Goal: Task Accomplishment & Management: Use online tool/utility

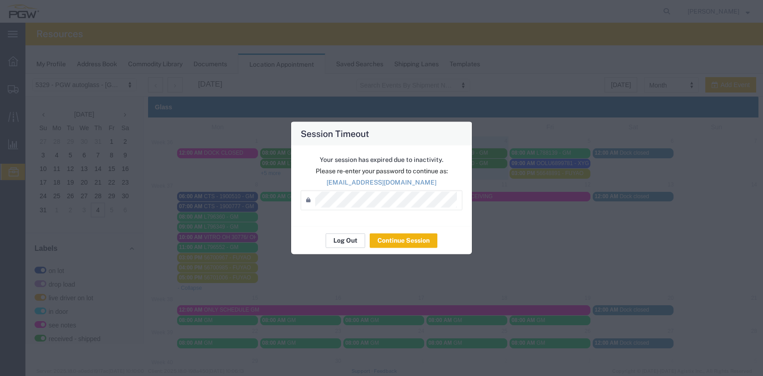
scroll to position [333, 0]
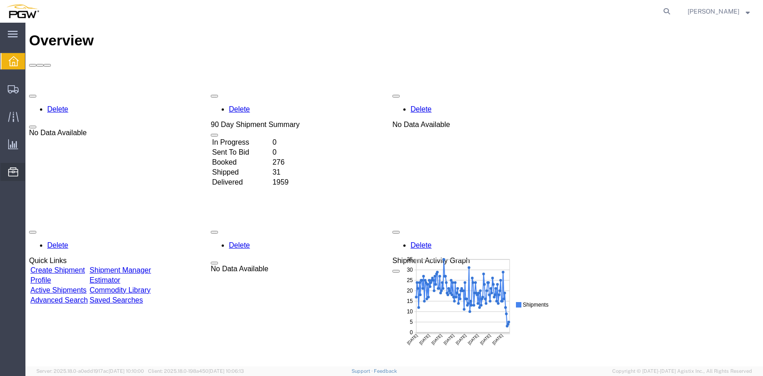
click at [0, 0] on span "Location Appointment" at bounding box center [0, 0] width 0 height 0
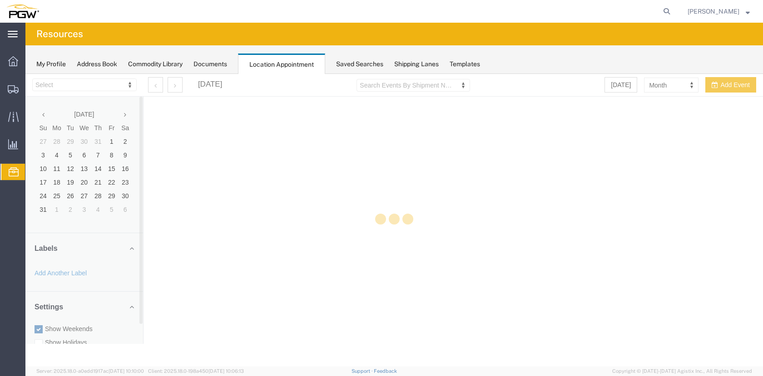
select select "28253"
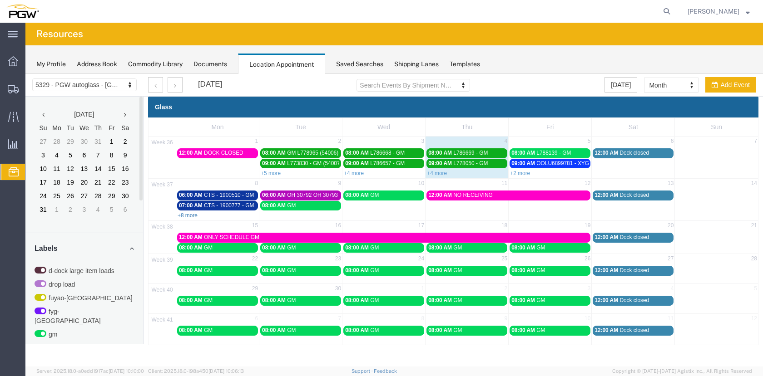
click at [185, 217] on link "+8 more" at bounding box center [188, 215] width 20 height 6
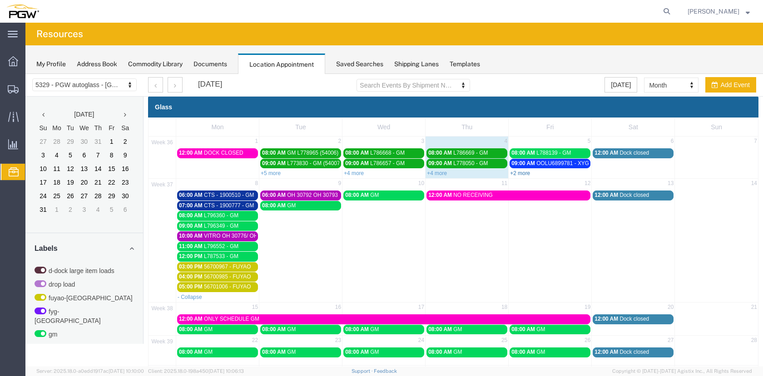
click at [519, 175] on link "+2 more" at bounding box center [520, 173] width 20 height 6
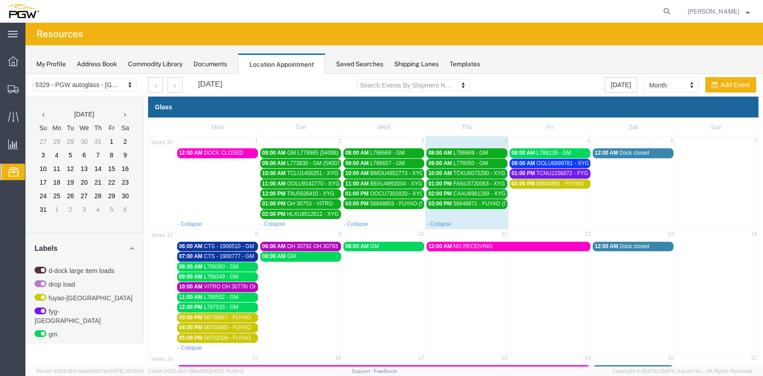
click at [569, 164] on span "OOLU6899781 - XYG" at bounding box center [562, 163] width 53 height 6
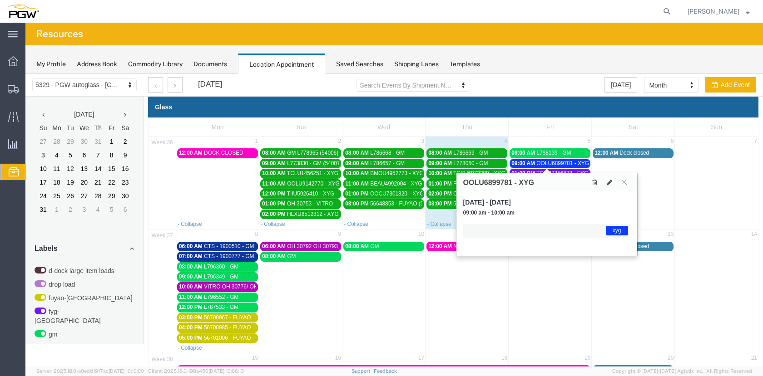
click at [569, 164] on span "OOLU6899781 - XYG" at bounding box center [562, 163] width 53 height 6
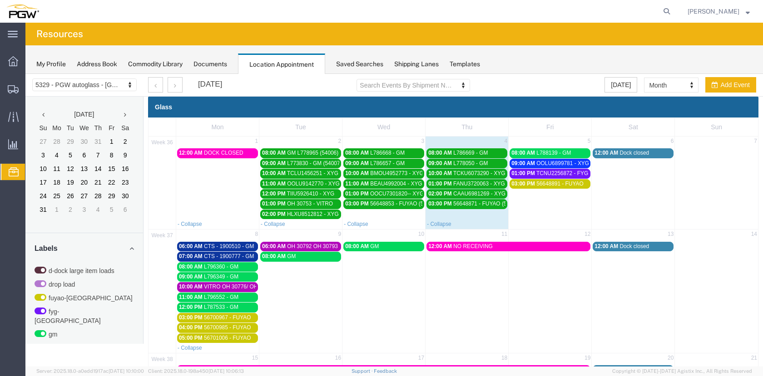
click at [567, 175] on span "TCNU2256872 - FYG" at bounding box center [562, 173] width 52 height 6
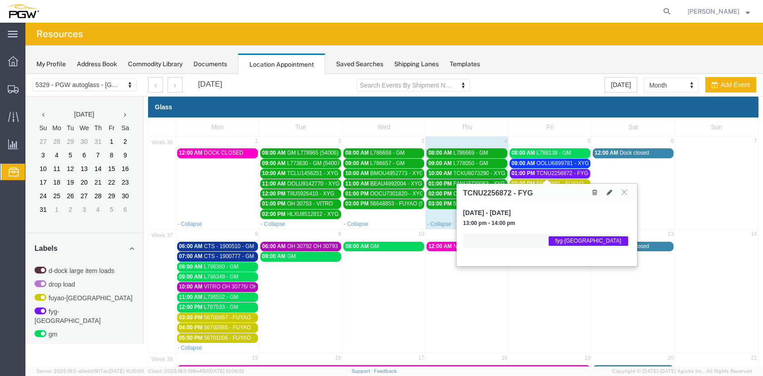
click at [569, 173] on span "TCNU2256872 - FYG" at bounding box center [562, 173] width 52 height 6
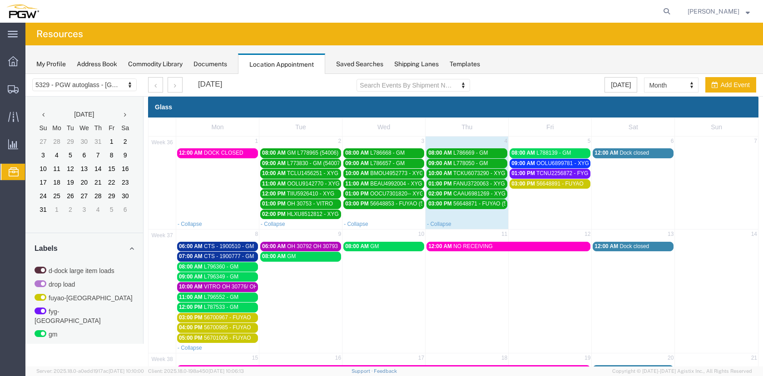
click at [568, 187] on span "56648891 - FUYAO" at bounding box center [559, 184] width 47 height 6
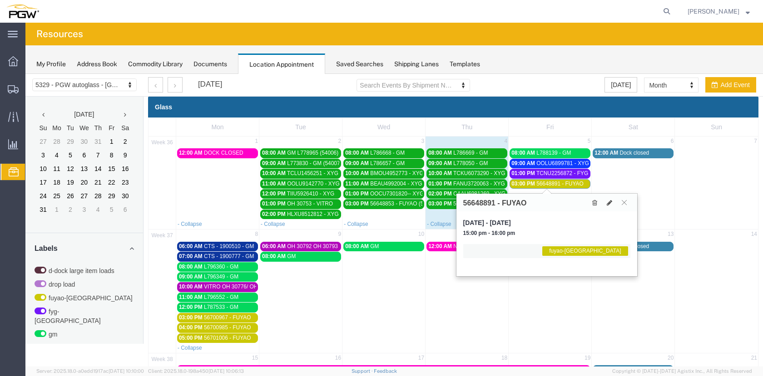
click at [569, 183] on span "56648891 - FUYAO" at bounding box center [559, 184] width 47 height 6
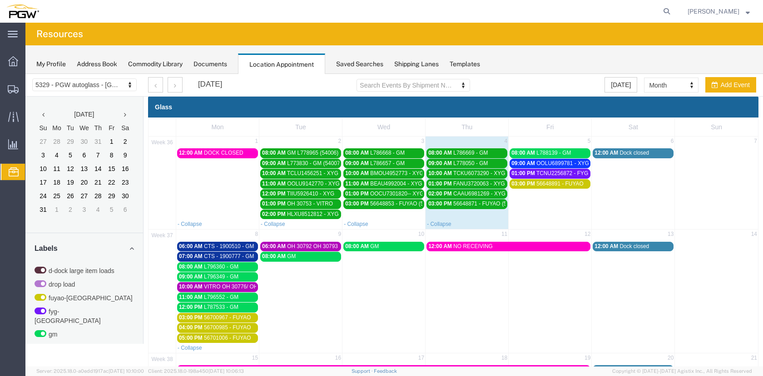
click at [233, 247] on span "CTS - 1900510 - GM" at bounding box center [229, 246] width 50 height 6
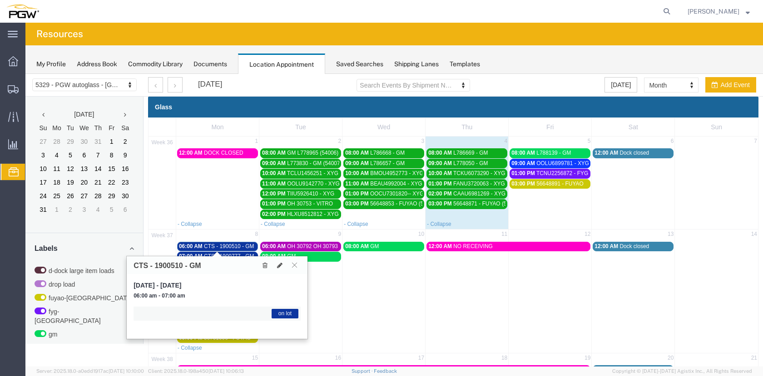
click at [233, 247] on span "CTS - 1900510 - GM" at bounding box center [229, 246] width 50 height 6
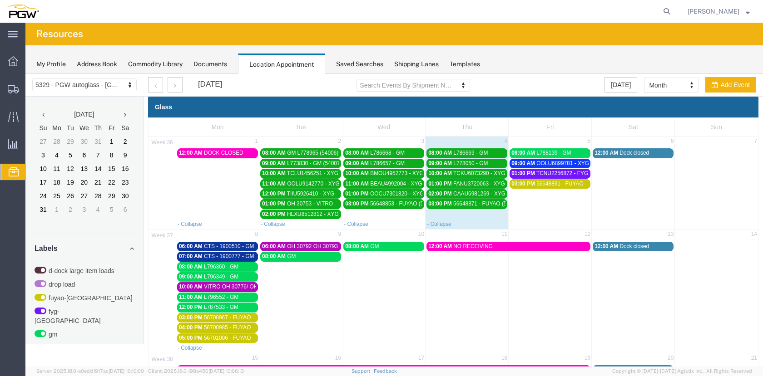
click at [234, 256] on span "CTS - 1900777 - GM" at bounding box center [229, 256] width 50 height 6
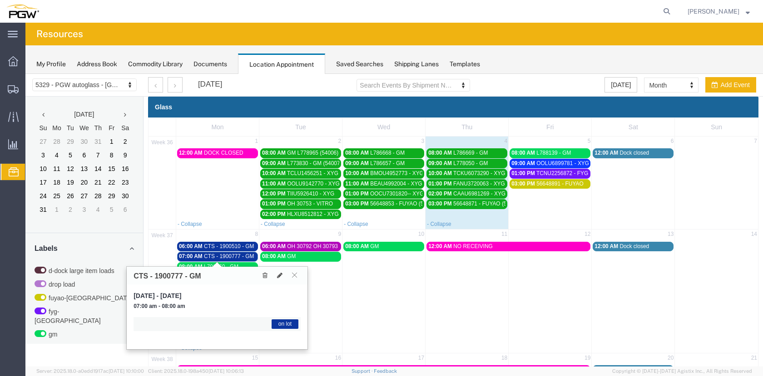
click at [234, 256] on span "CTS - 1900777 - GM" at bounding box center [229, 256] width 50 height 6
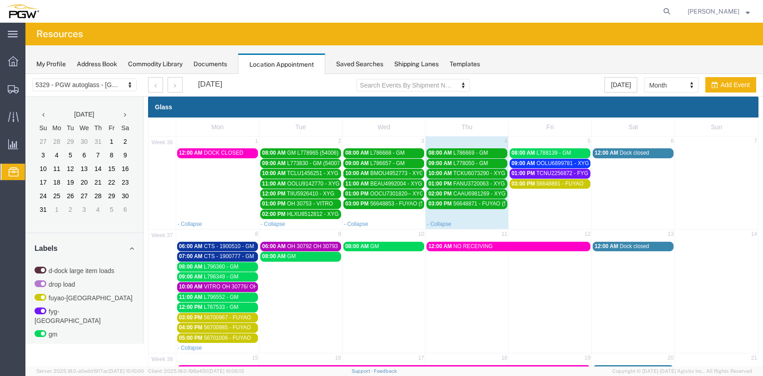
click at [566, 162] on span "OOLU6899781 - XYG" at bounding box center [562, 163] width 53 height 6
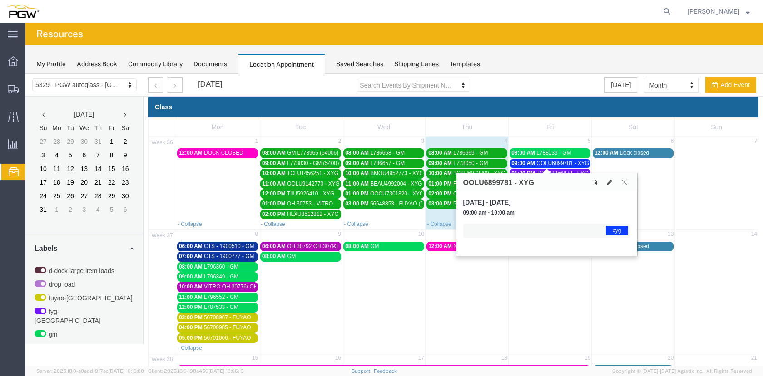
click at [566, 162] on span "OOLU6899781 - XYG" at bounding box center [562, 163] width 53 height 6
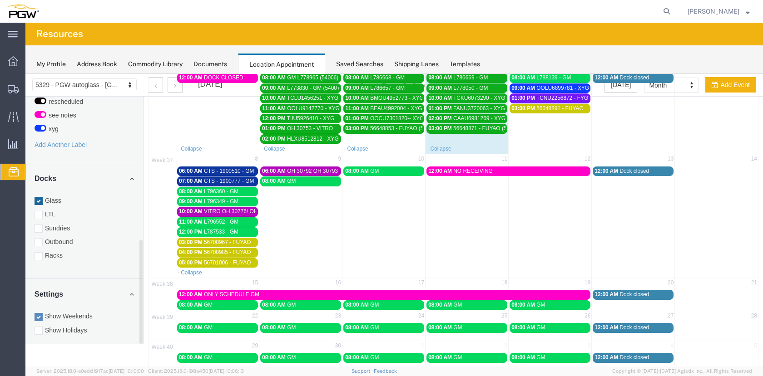
scroll to position [121, 0]
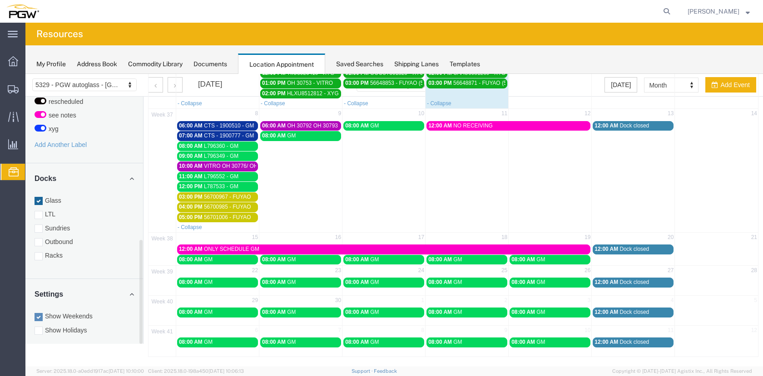
drag, startPoint x: 37, startPoint y: 245, endPoint x: 46, endPoint y: 244, distance: 8.7
click at [37, 252] on div at bounding box center [39, 256] width 8 height 8
click at [25, 74] on input "Racks" at bounding box center [25, 74] width 0 height 0
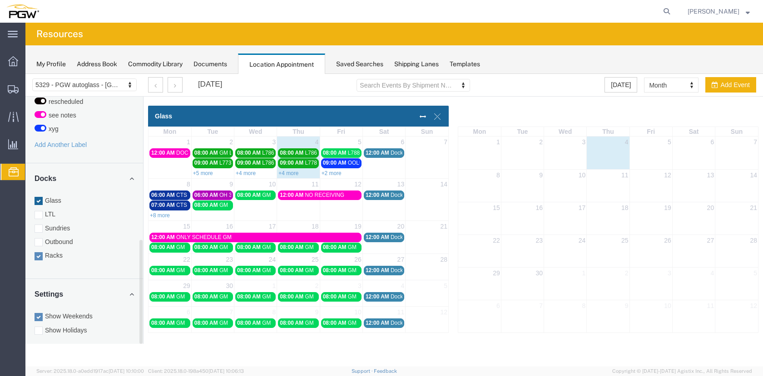
scroll to position [0, 0]
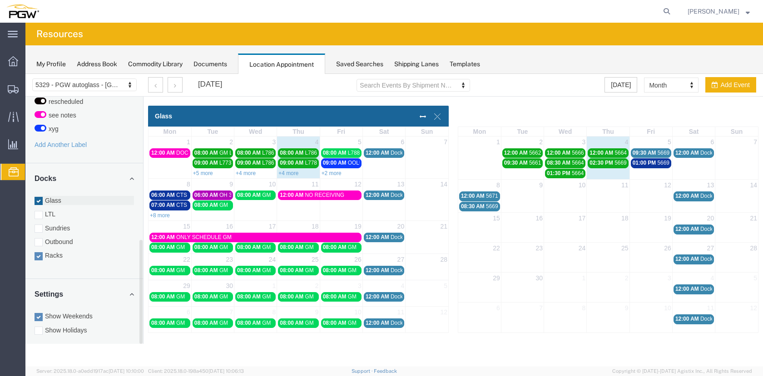
click at [36, 197] on div at bounding box center [39, 201] width 8 height 8
click at [25, 74] on input "Glass" at bounding box center [25, 74] width 0 height 0
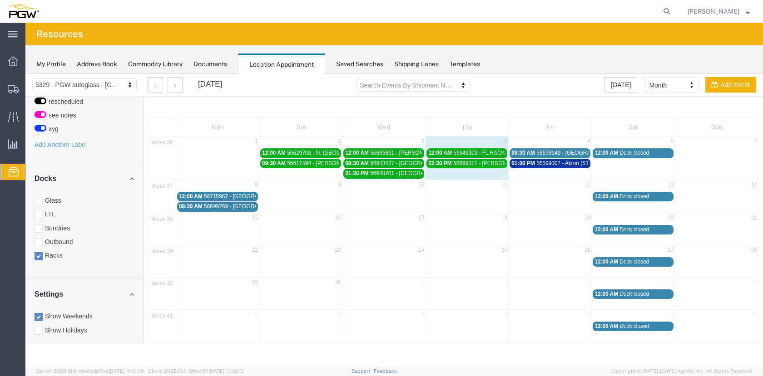
click at [569, 162] on span "56699307 - Akron (53977)" at bounding box center [567, 163] width 63 height 6
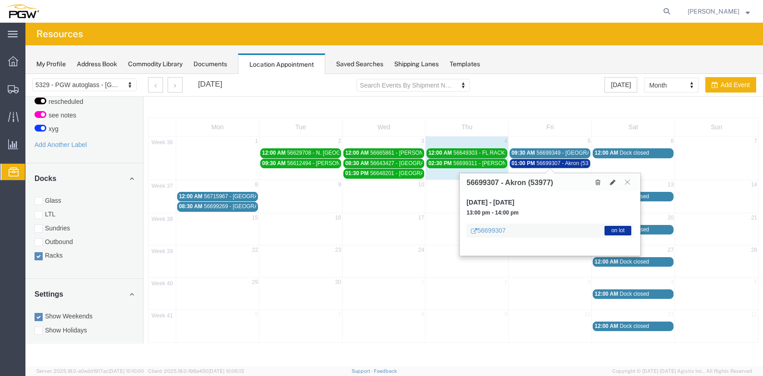
click at [569, 162] on span "56699307 - Akron (53977)" at bounding box center [567, 163] width 63 height 6
